Goal: Information Seeking & Learning: Learn about a topic

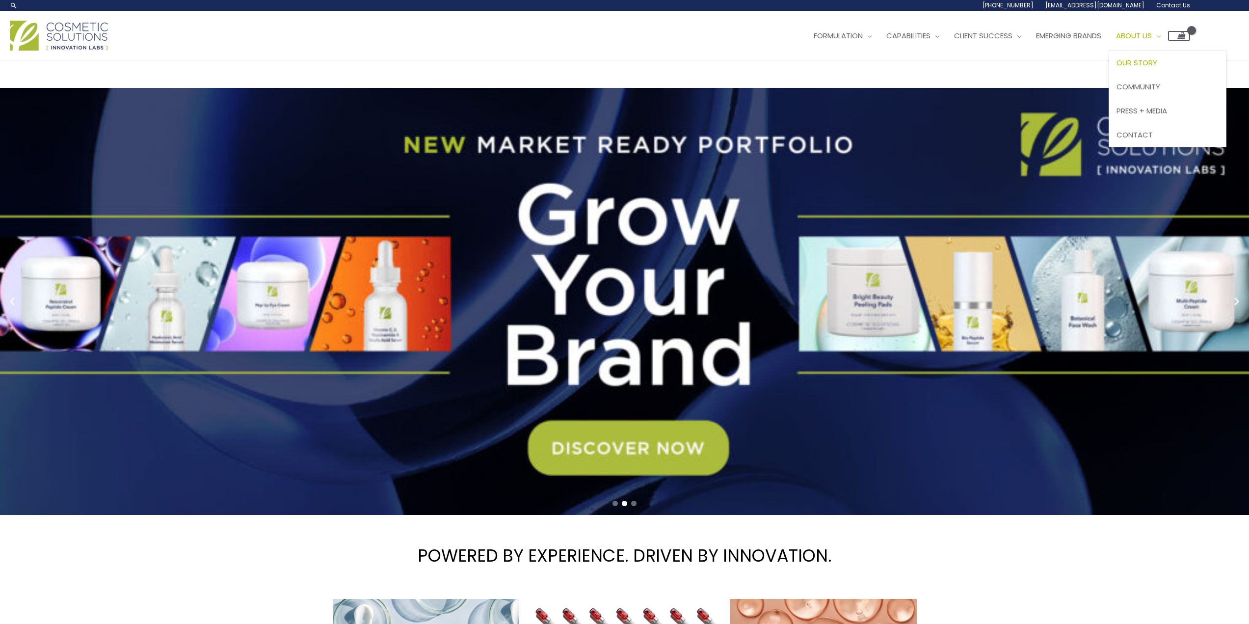
click at [1116, 68] on span "Our Story" at bounding box center [1136, 62] width 41 height 10
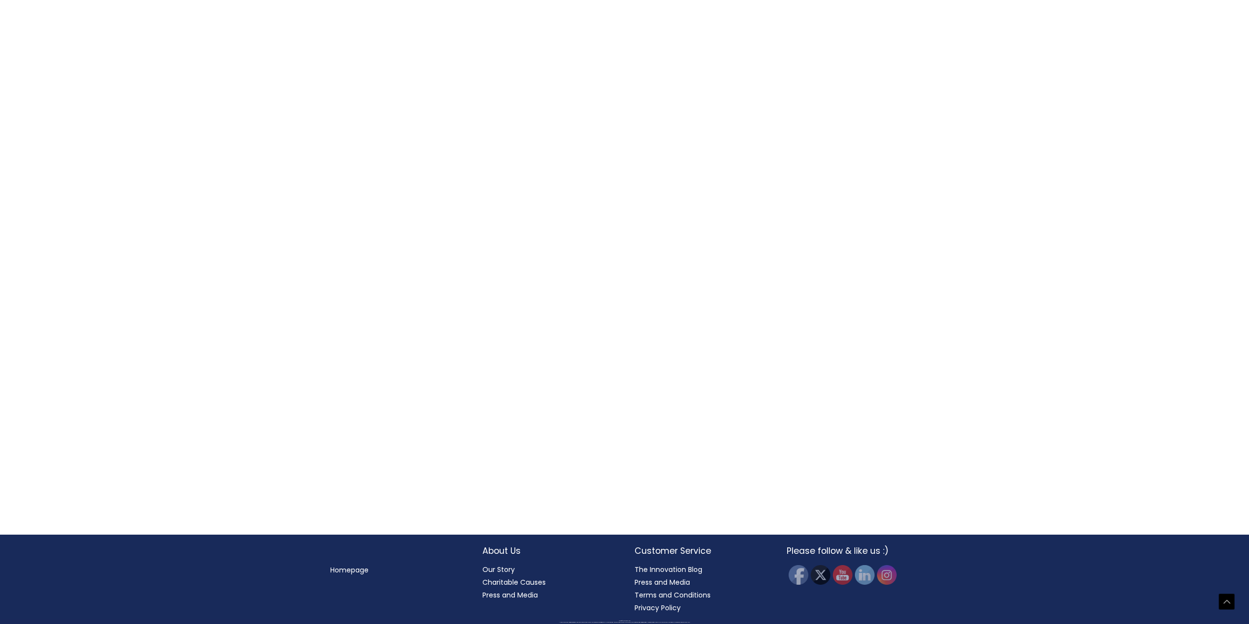
scroll to position [1290, 0]
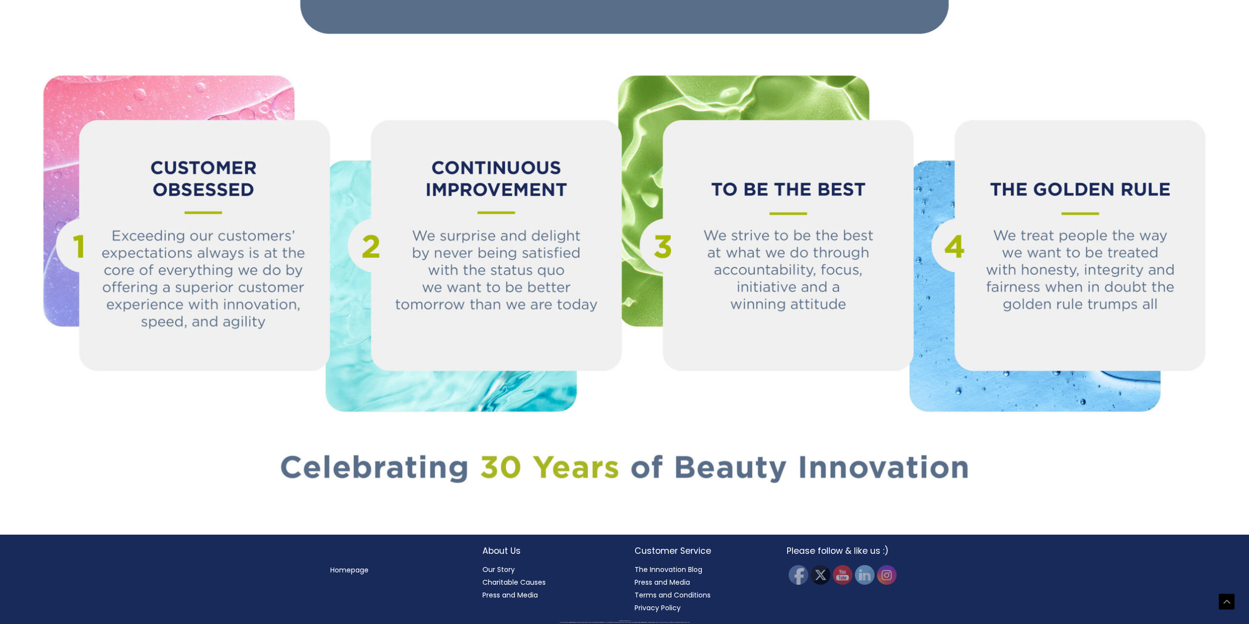
click at [363, 572] on link "Homepage" at bounding box center [349, 570] width 38 height 10
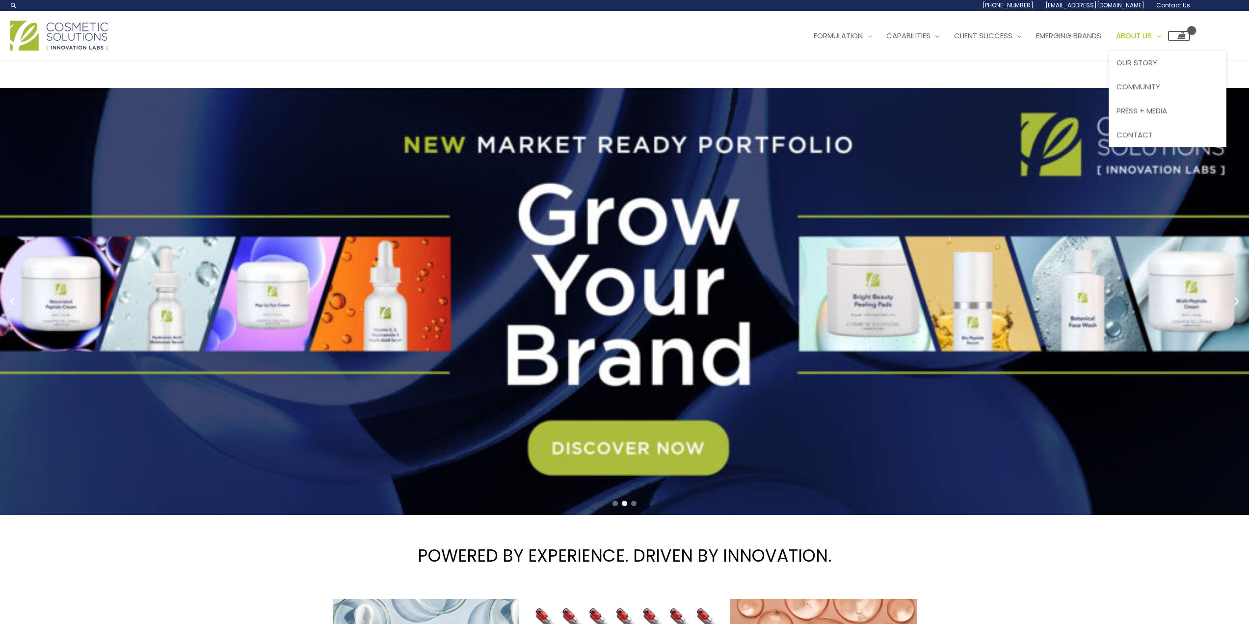
click at [1109, 51] on link "About Us" at bounding box center [1138, 35] width 59 height 29
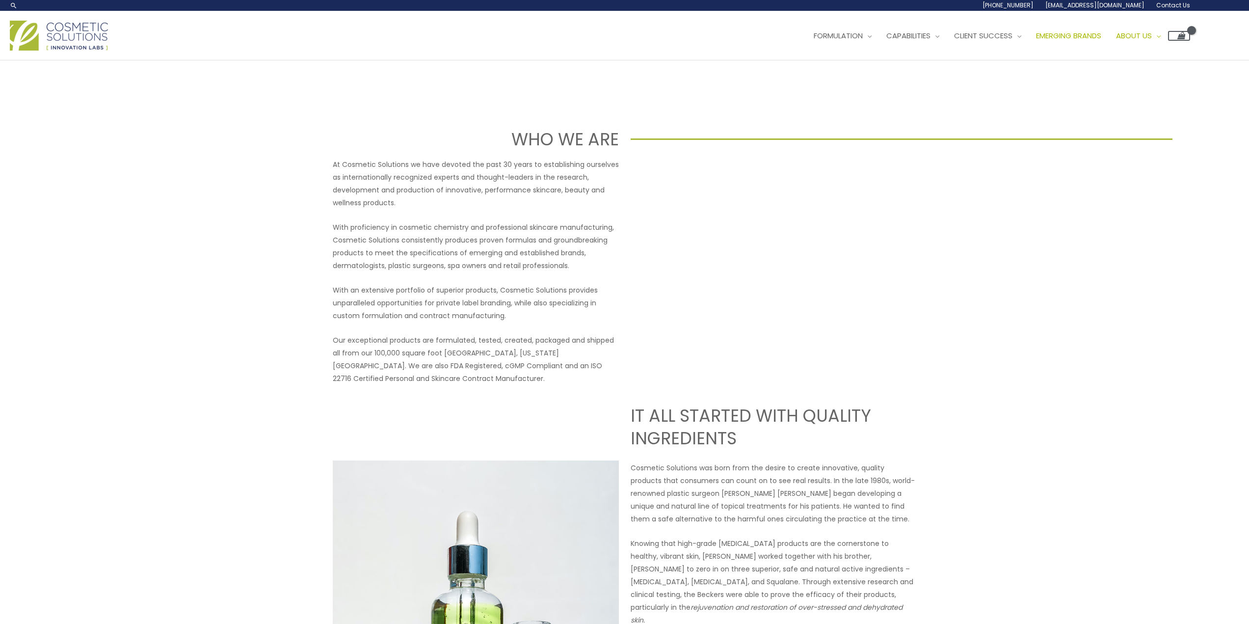
click at [1036, 41] on span "Emerging Brands" at bounding box center [1068, 35] width 65 height 10
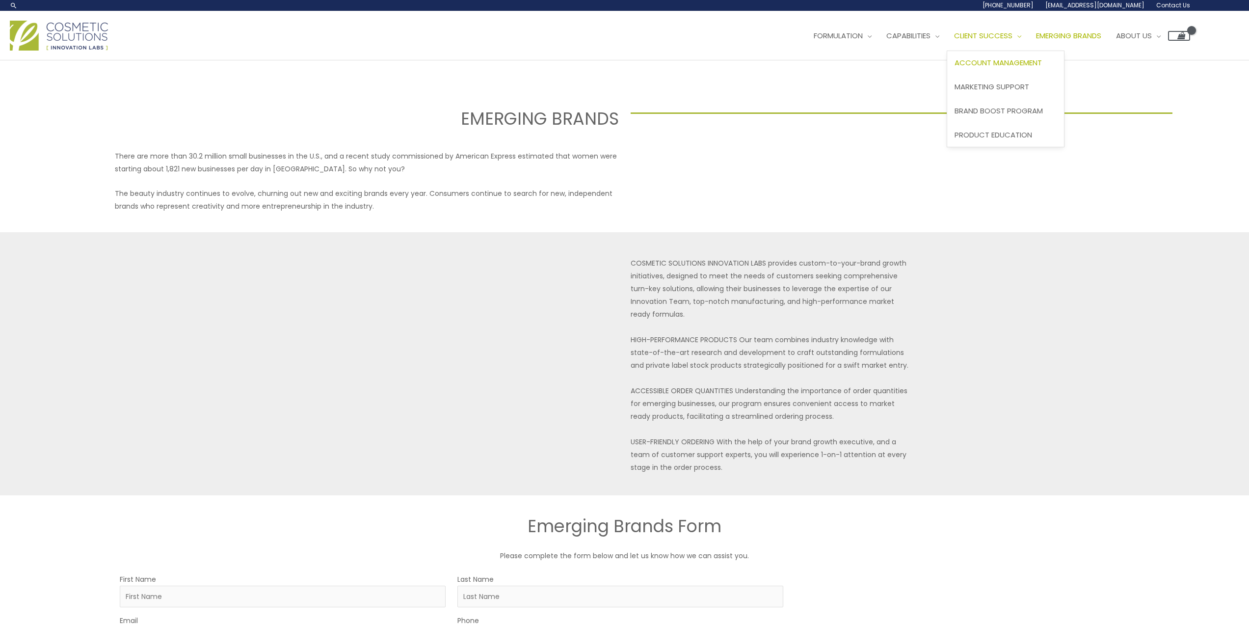
click at [954, 68] on span "Account Management" at bounding box center [997, 62] width 87 height 10
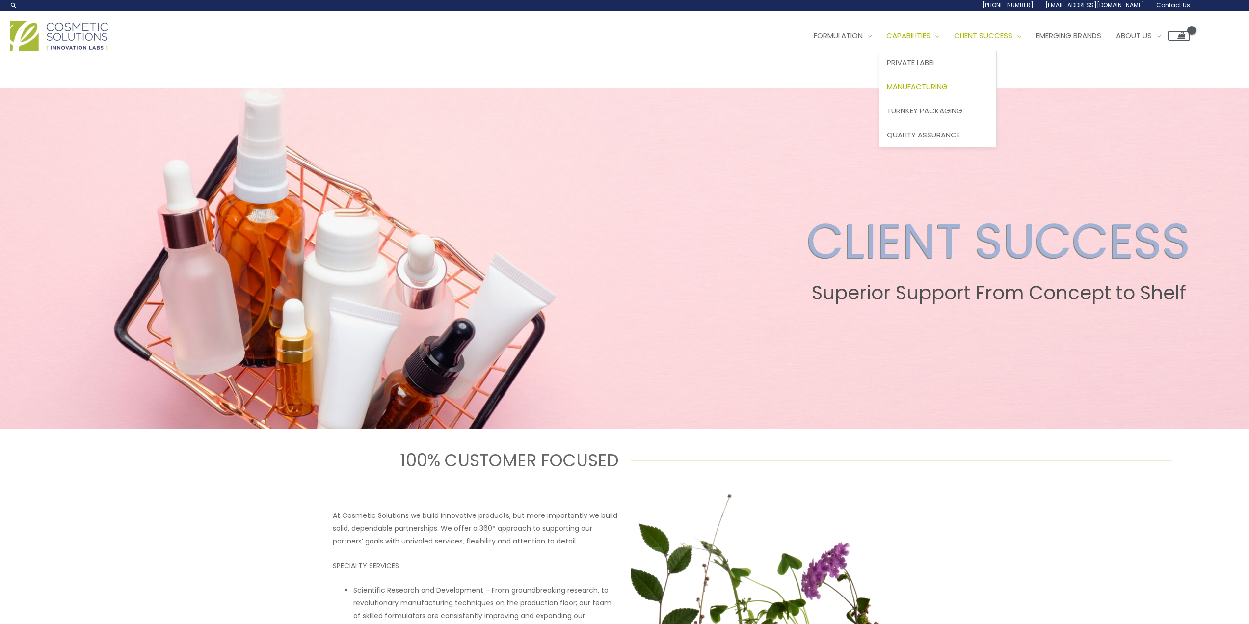
click at [887, 92] on span "Manufacturing" at bounding box center [917, 86] width 61 height 10
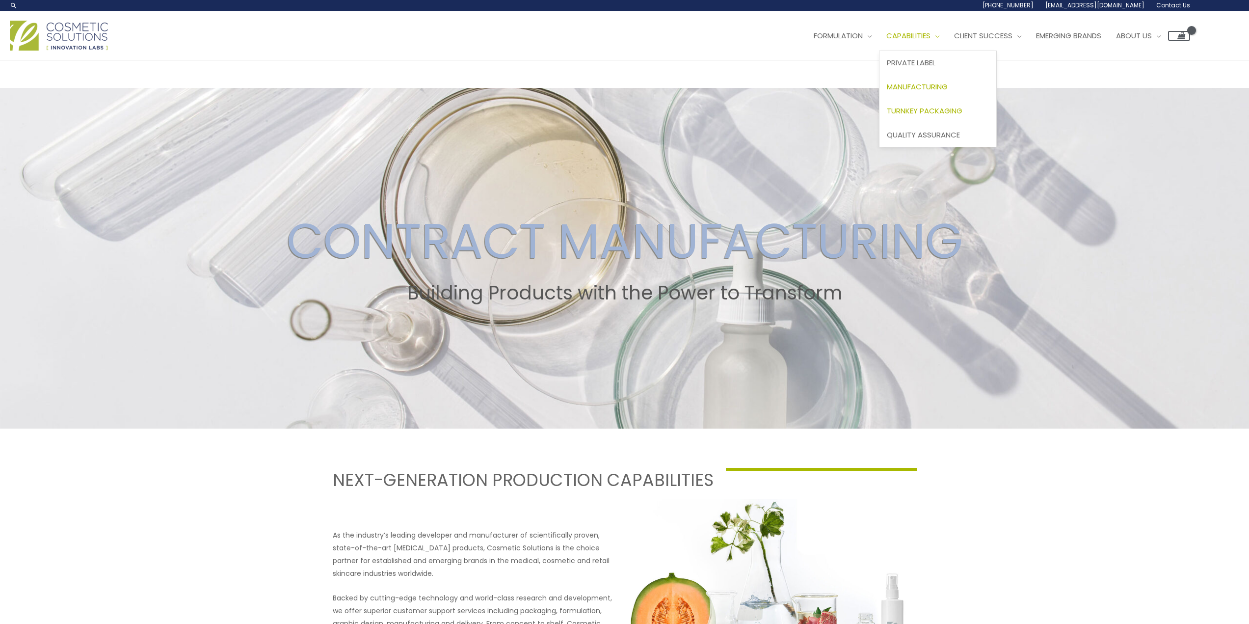
click at [887, 116] on span "Turnkey Packaging" at bounding box center [925, 111] width 76 height 10
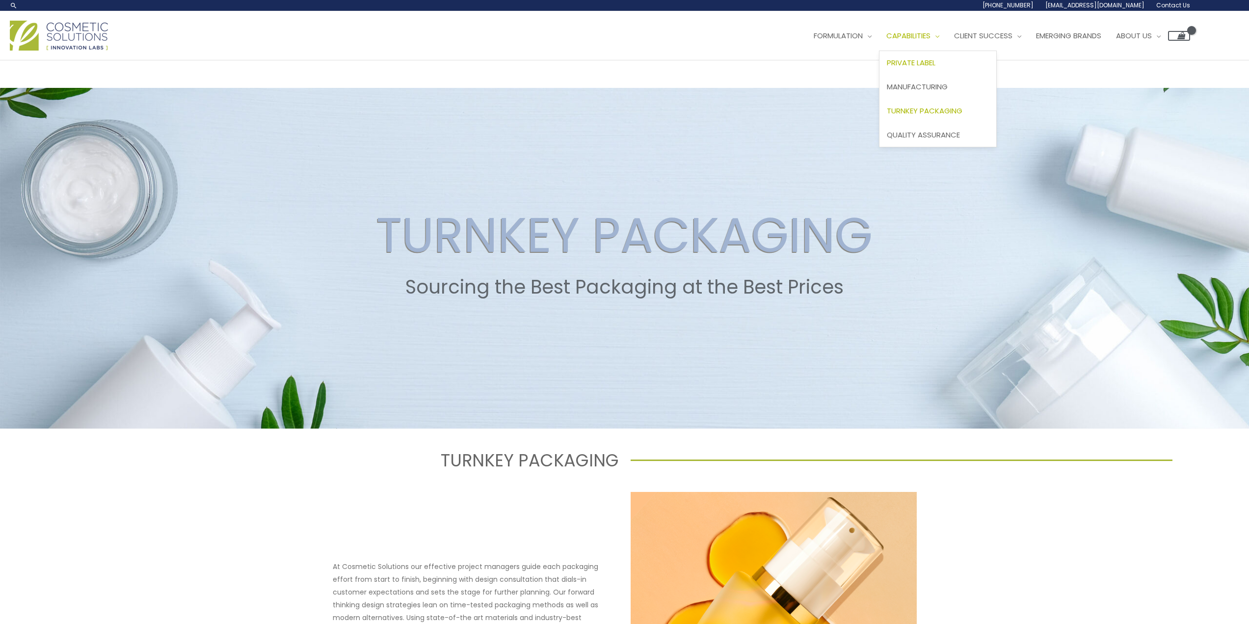
click at [879, 75] on link "Private Label" at bounding box center [937, 63] width 117 height 24
